Goal: Find specific page/section: Find specific page/section

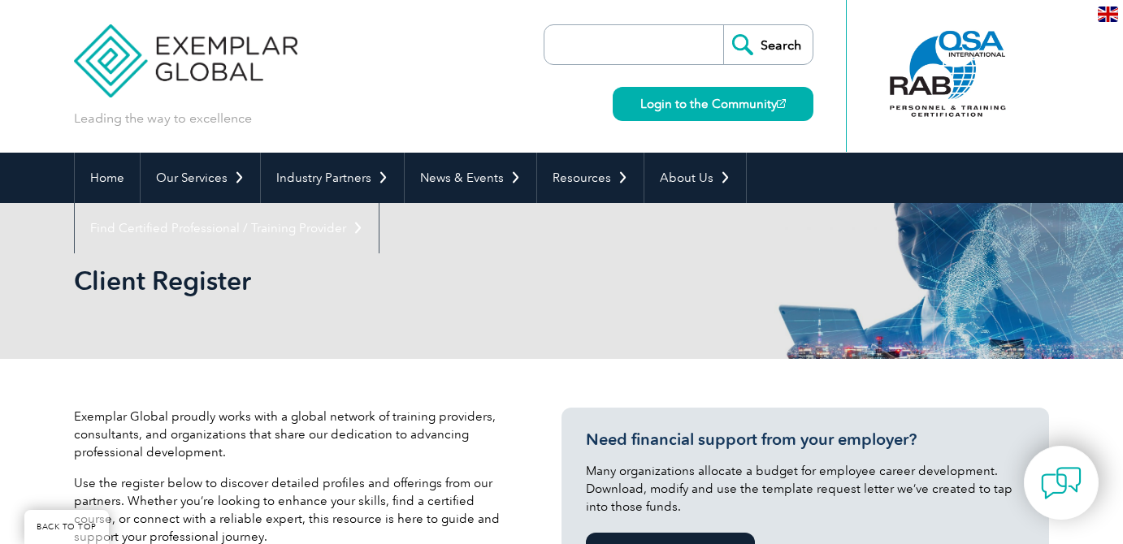
select select "[GEOGRAPHIC_DATA]"
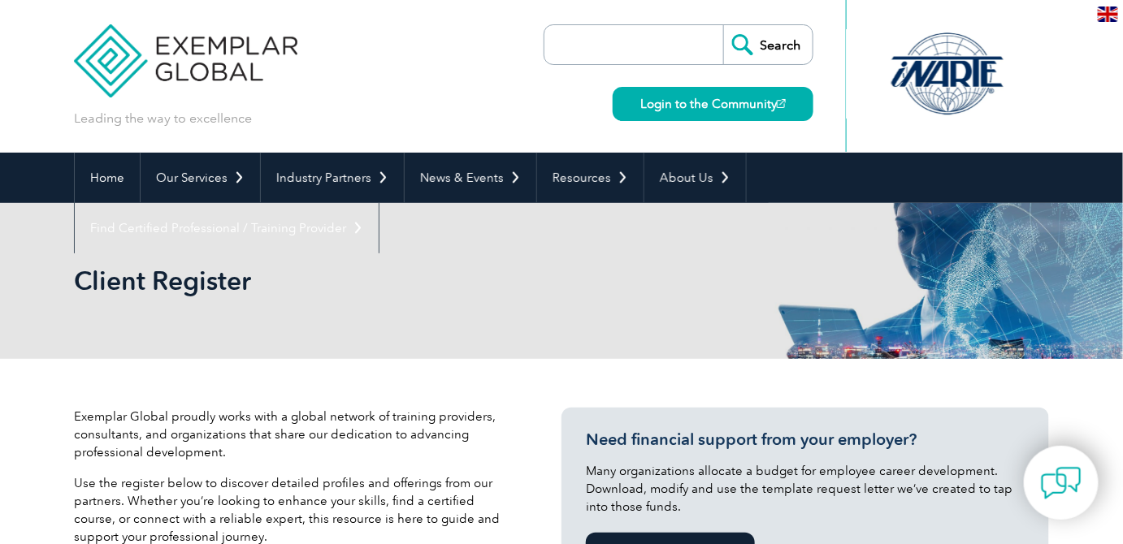
click at [565, 58] on div "Leading the way to excellence Search" at bounding box center [561, 76] width 975 height 153
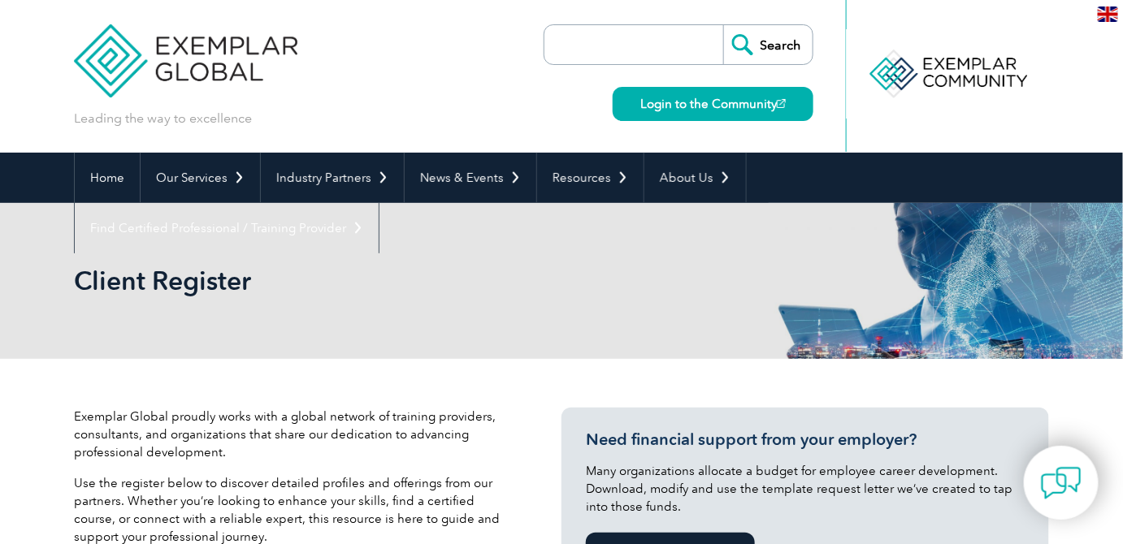
click at [604, 45] on input "search" at bounding box center [637, 44] width 171 height 39
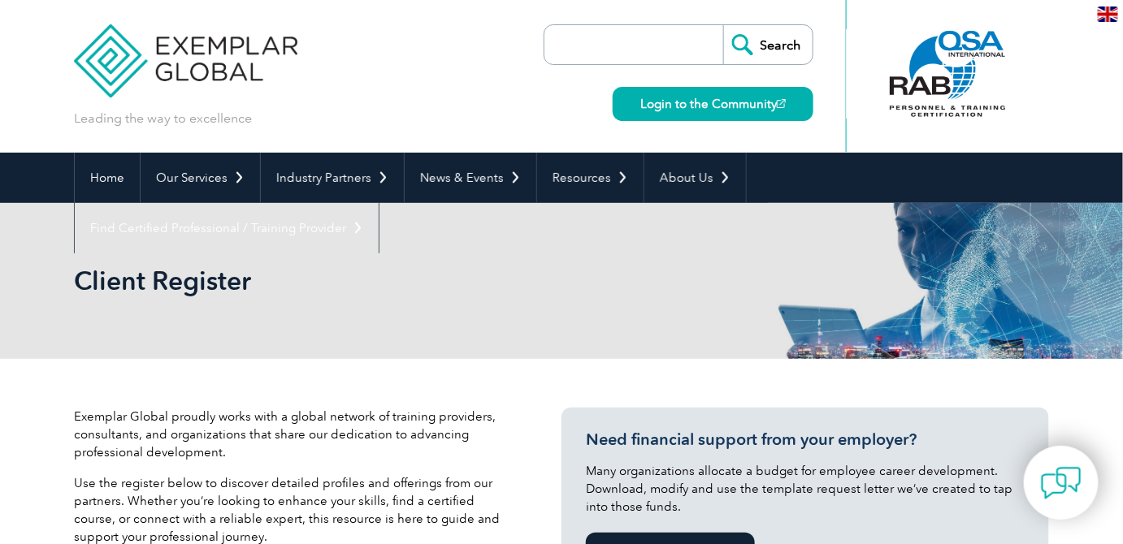
click at [579, 41] on input "search" at bounding box center [637, 44] width 171 height 39
click at [487, 53] on div "Leading the way to excellence Search" at bounding box center [561, 76] width 975 height 153
click at [587, 44] on input "search" at bounding box center [637, 44] width 171 height 39
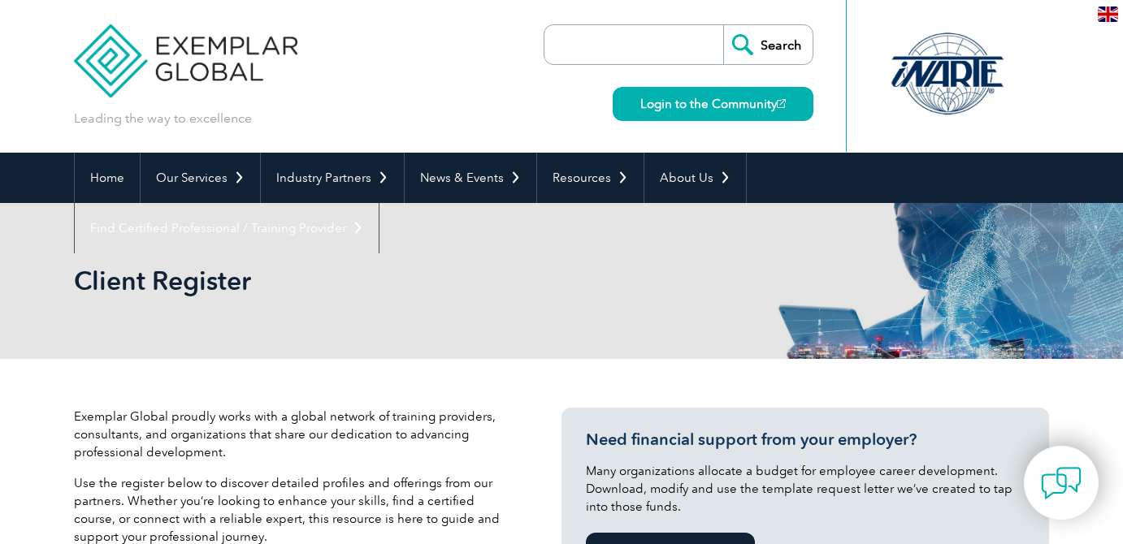
select select "[GEOGRAPHIC_DATA]"
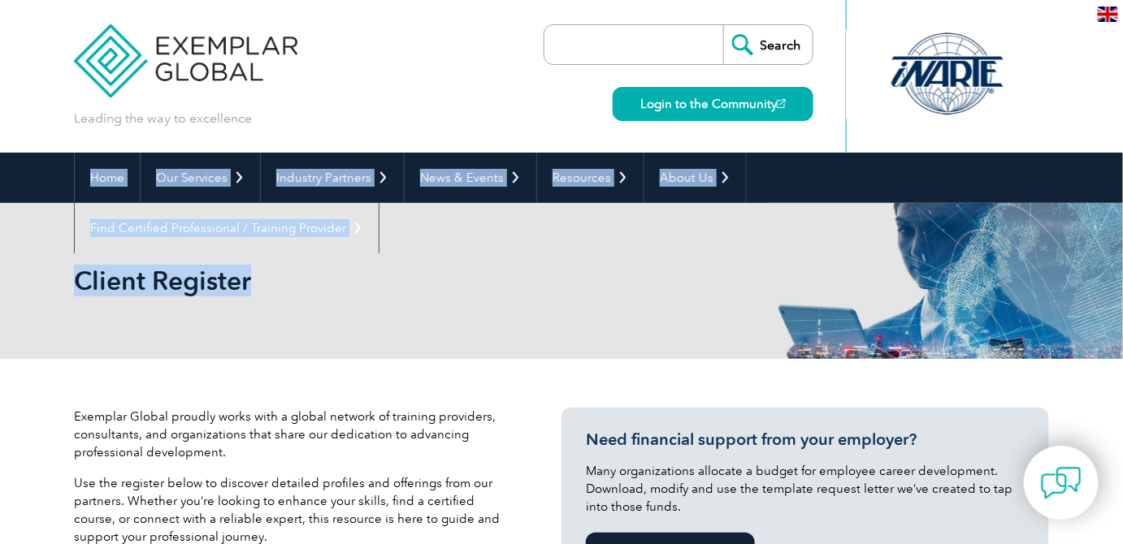
drag, startPoint x: 252, startPoint y: 284, endPoint x: 465, endPoint y: 280, distance: 212.9
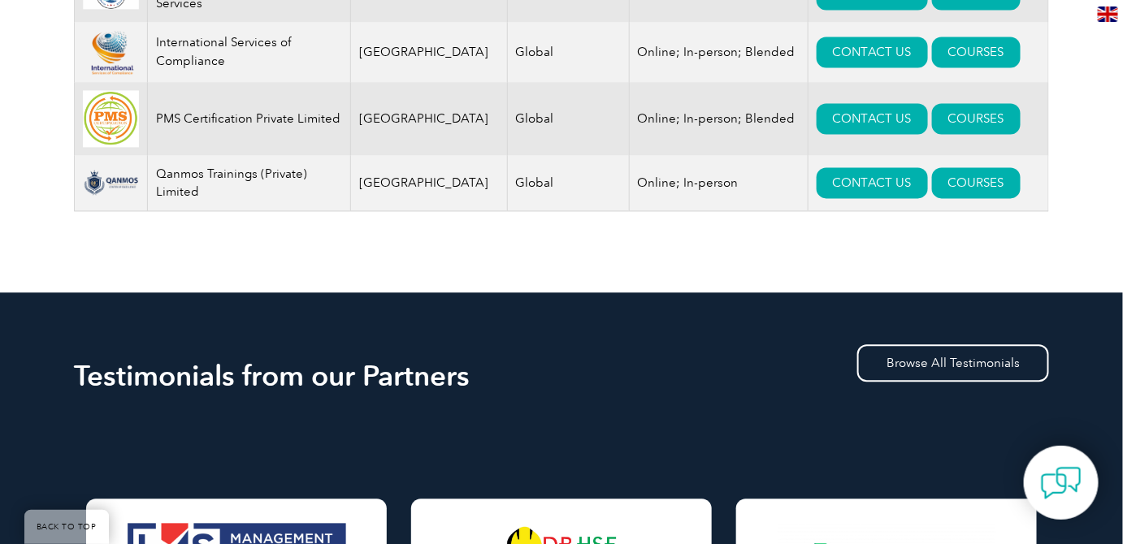
scroll to position [1181, 0]
